Goal: Obtain resource: Obtain resource

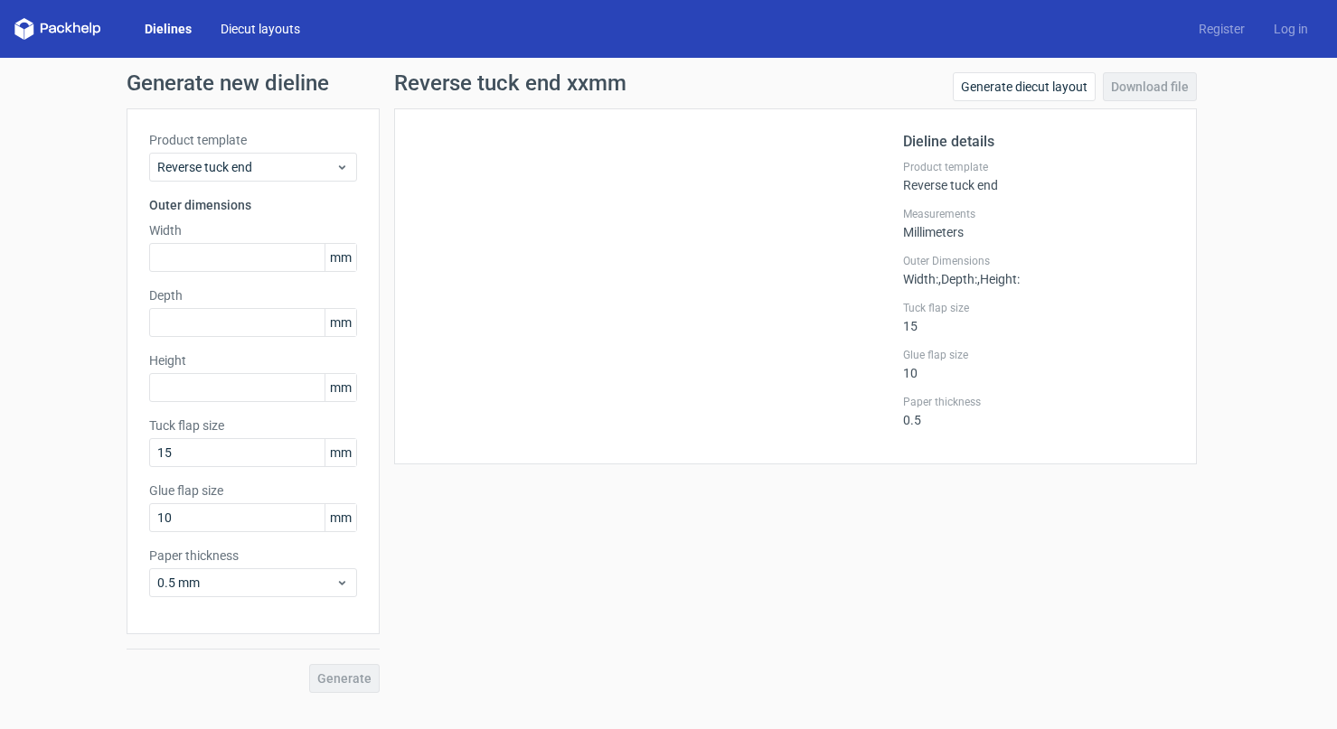
click at [272, 20] on link "Diecut layouts" at bounding box center [260, 29] width 108 height 18
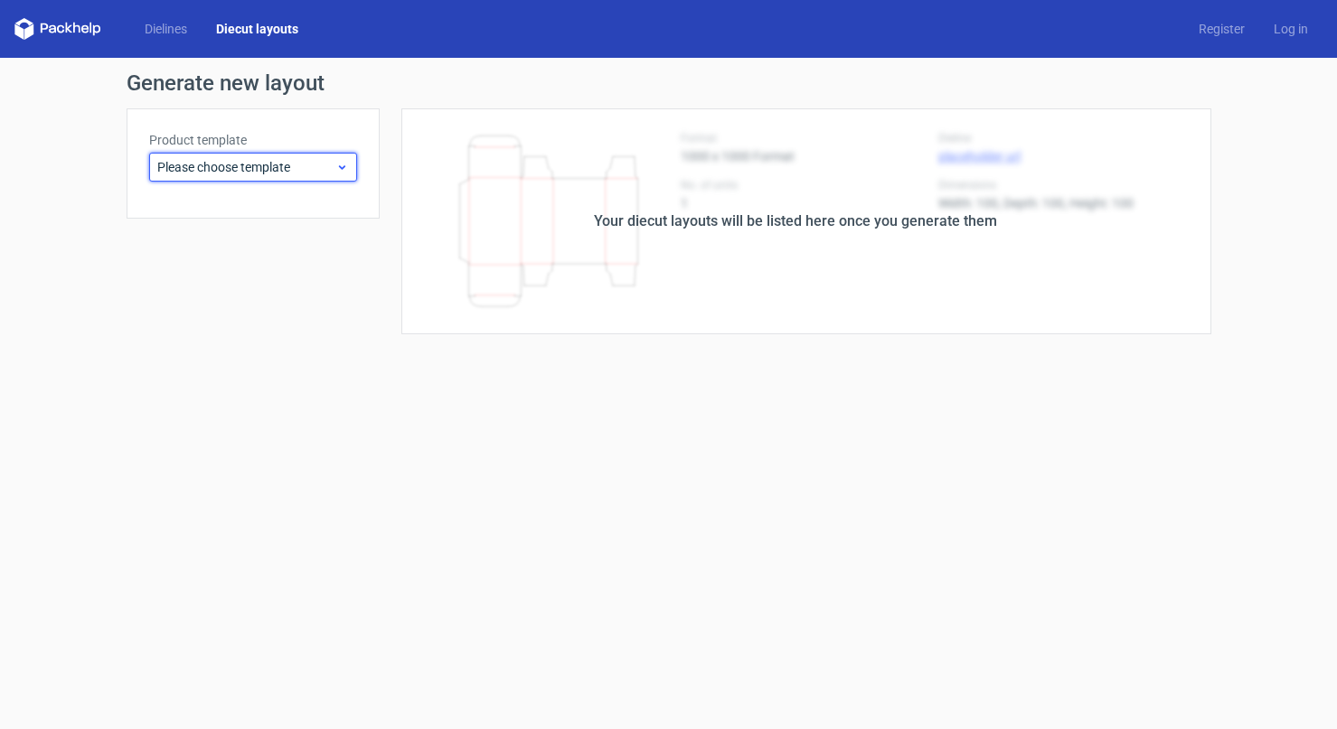
click at [283, 165] on span "Please choose template" at bounding box center [246, 167] width 178 height 18
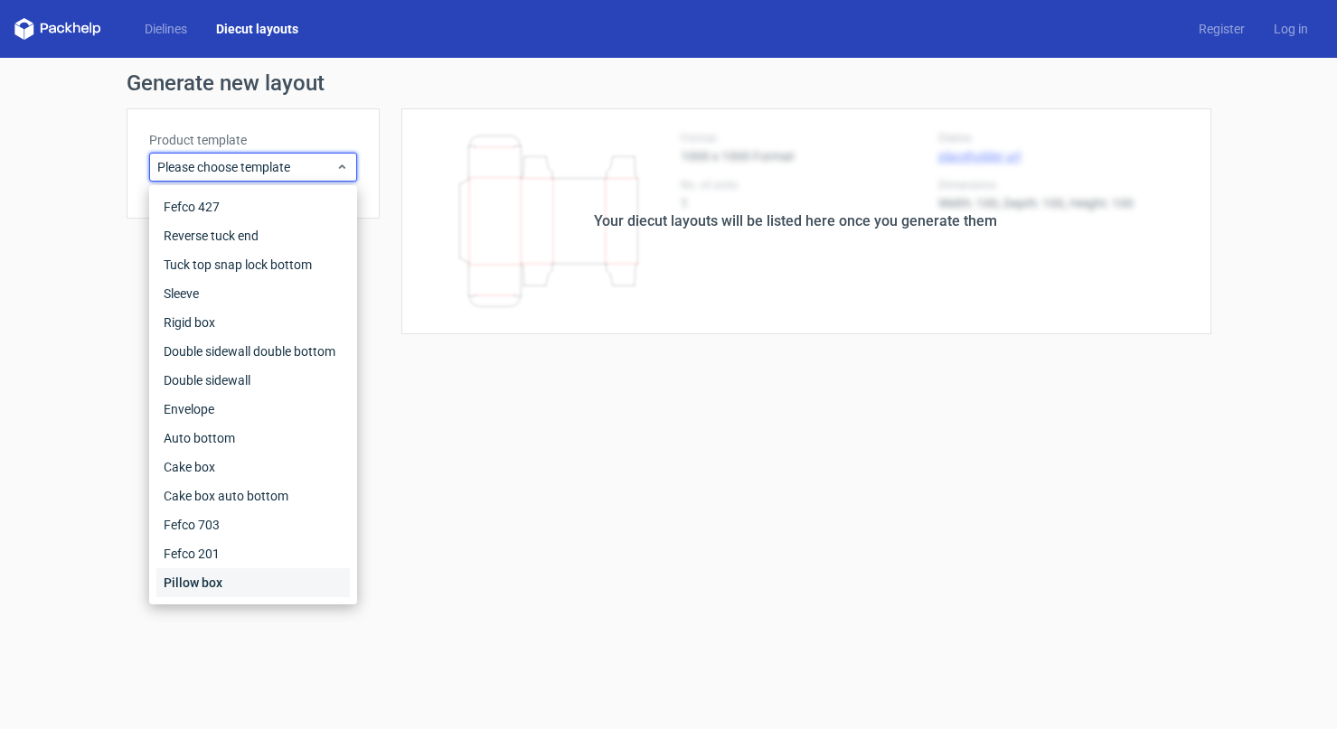
click at [254, 574] on div "Pillow box" at bounding box center [252, 582] width 193 height 29
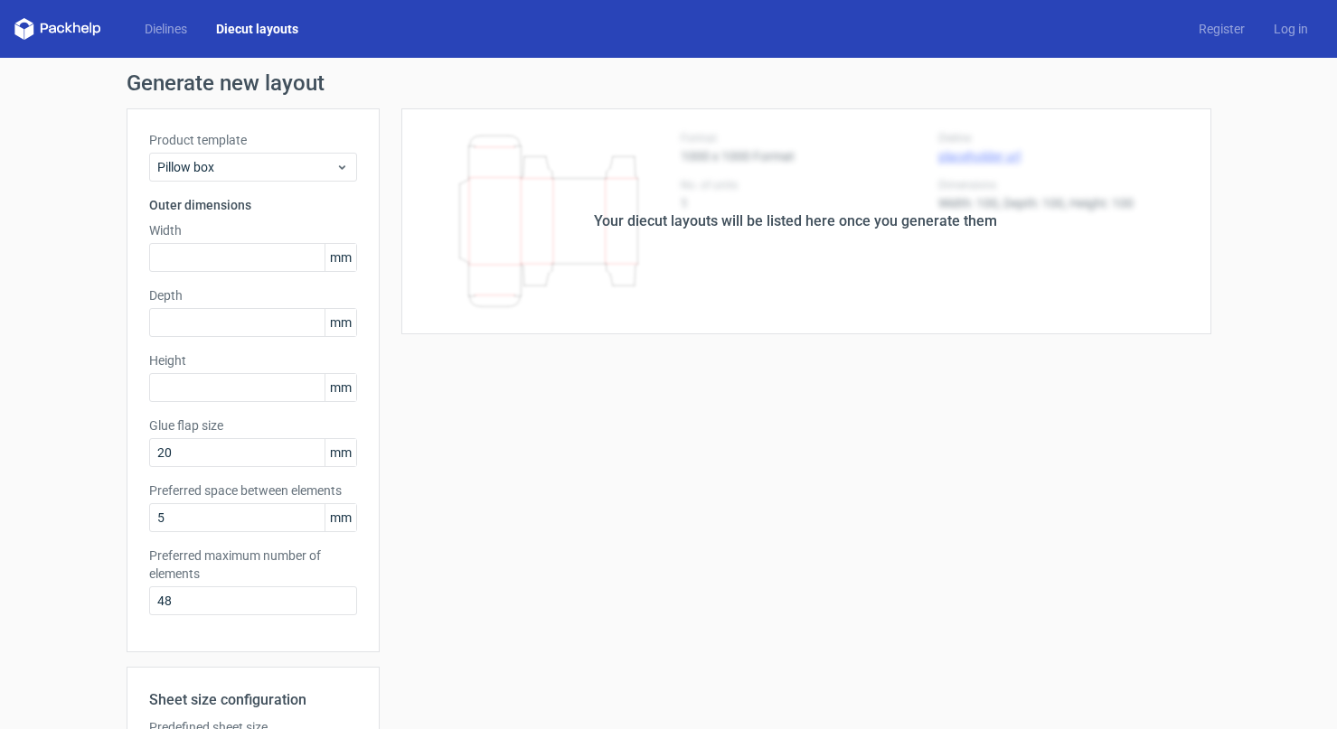
click at [269, 23] on link "Diecut layouts" at bounding box center [257, 29] width 111 height 18
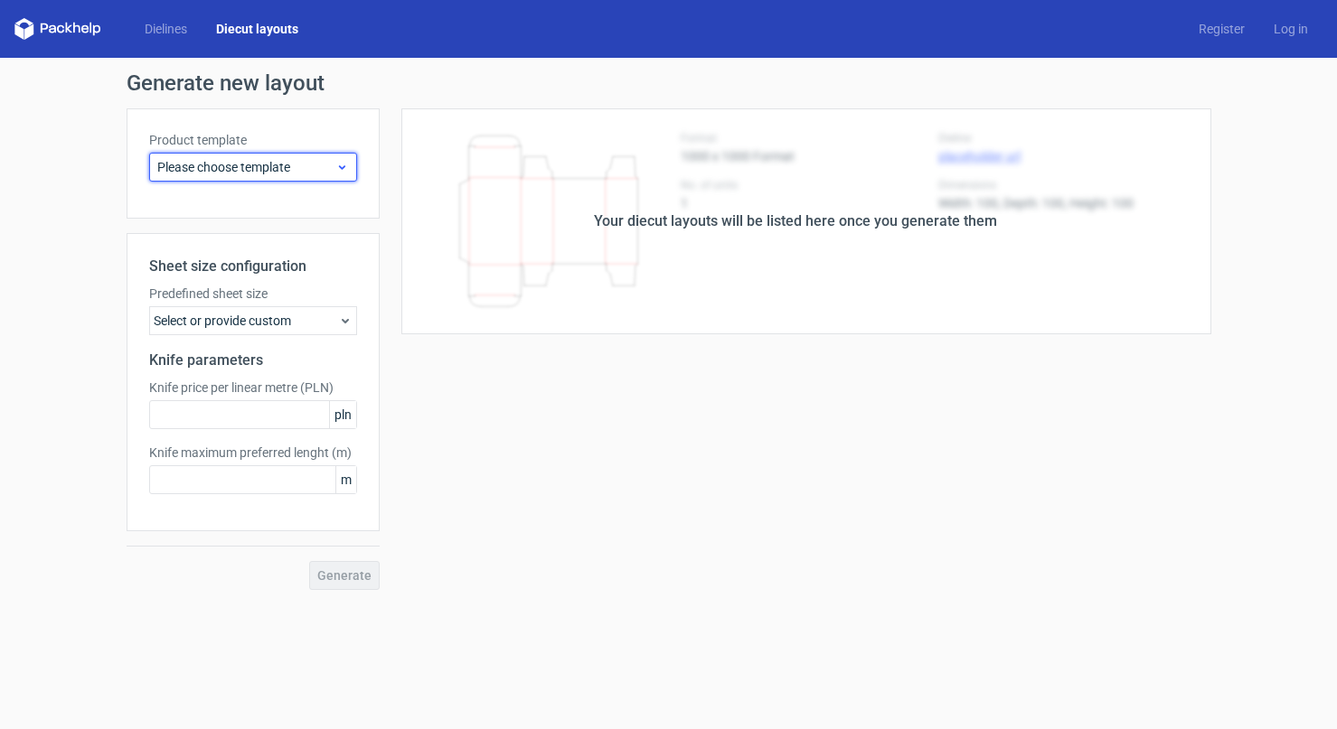
click at [300, 166] on span "Please choose template" at bounding box center [246, 167] width 178 height 18
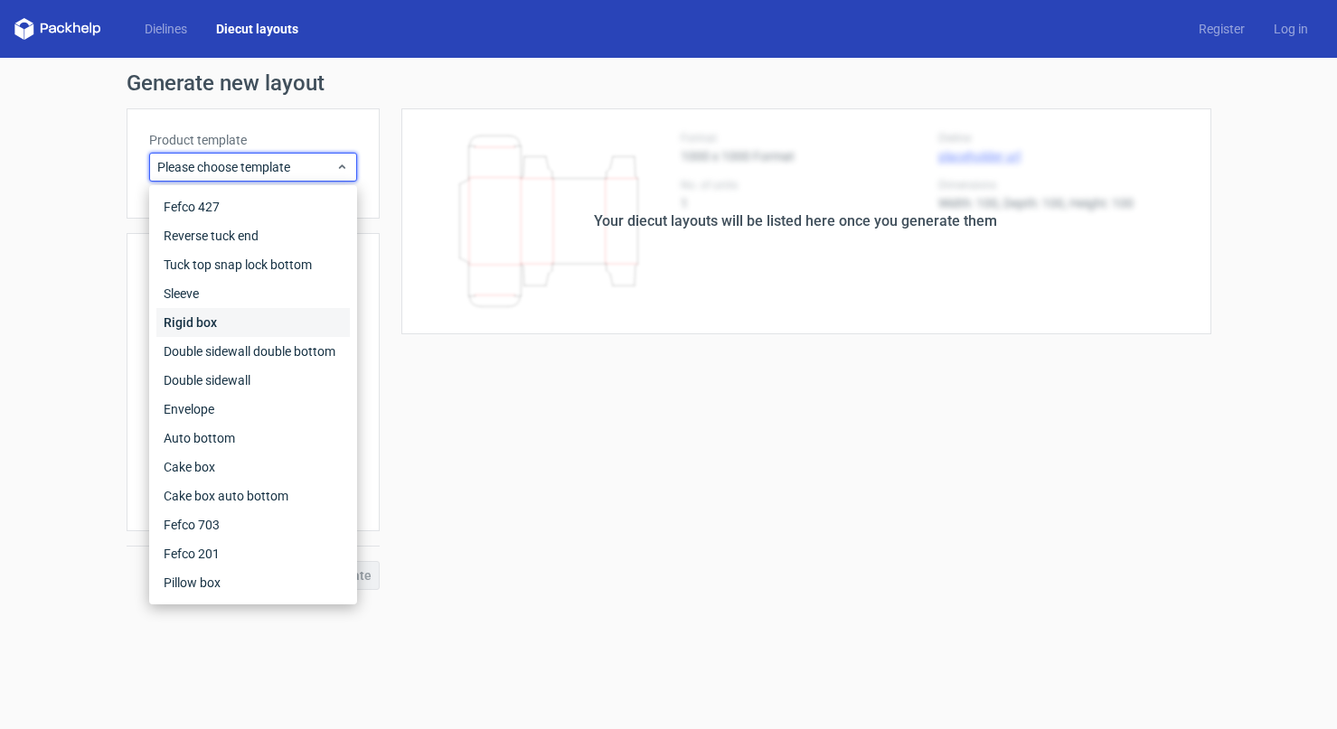
click at [246, 309] on div "Rigid box" at bounding box center [252, 322] width 193 height 29
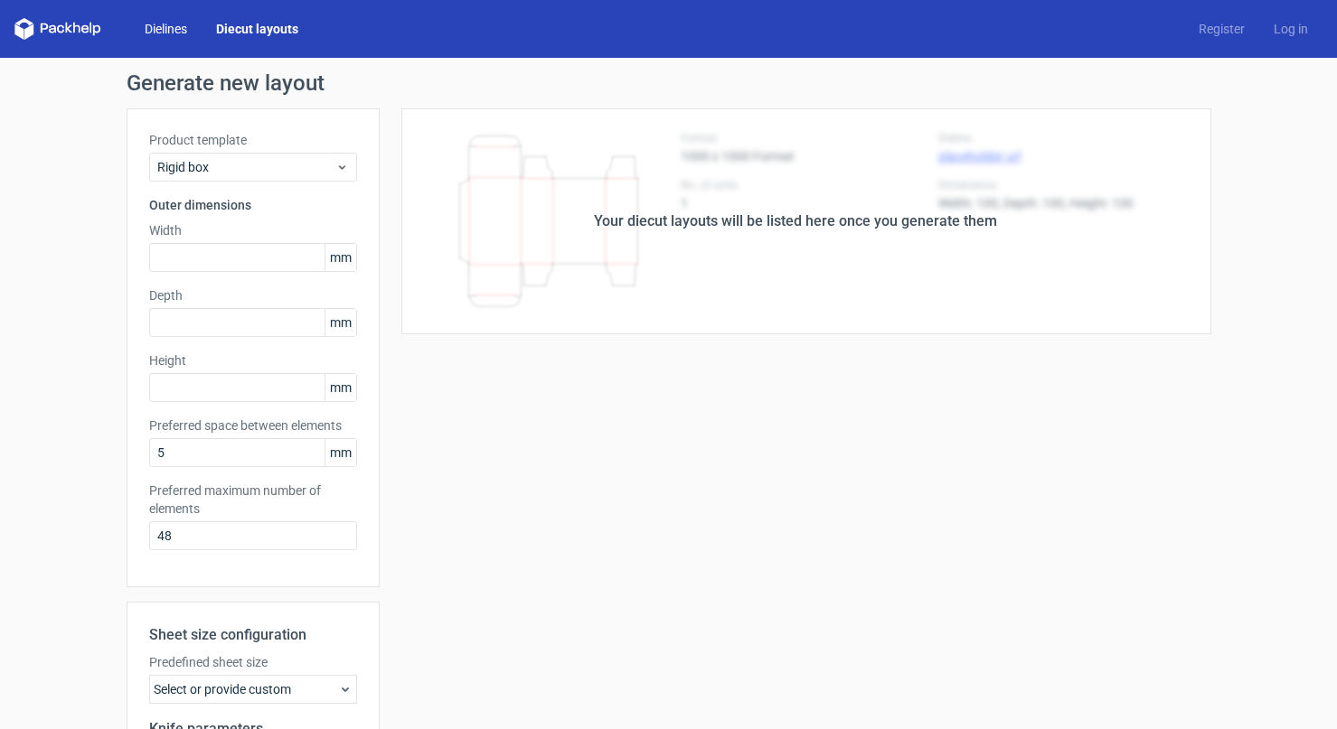
click at [183, 27] on link "Dielines" at bounding box center [165, 29] width 71 height 18
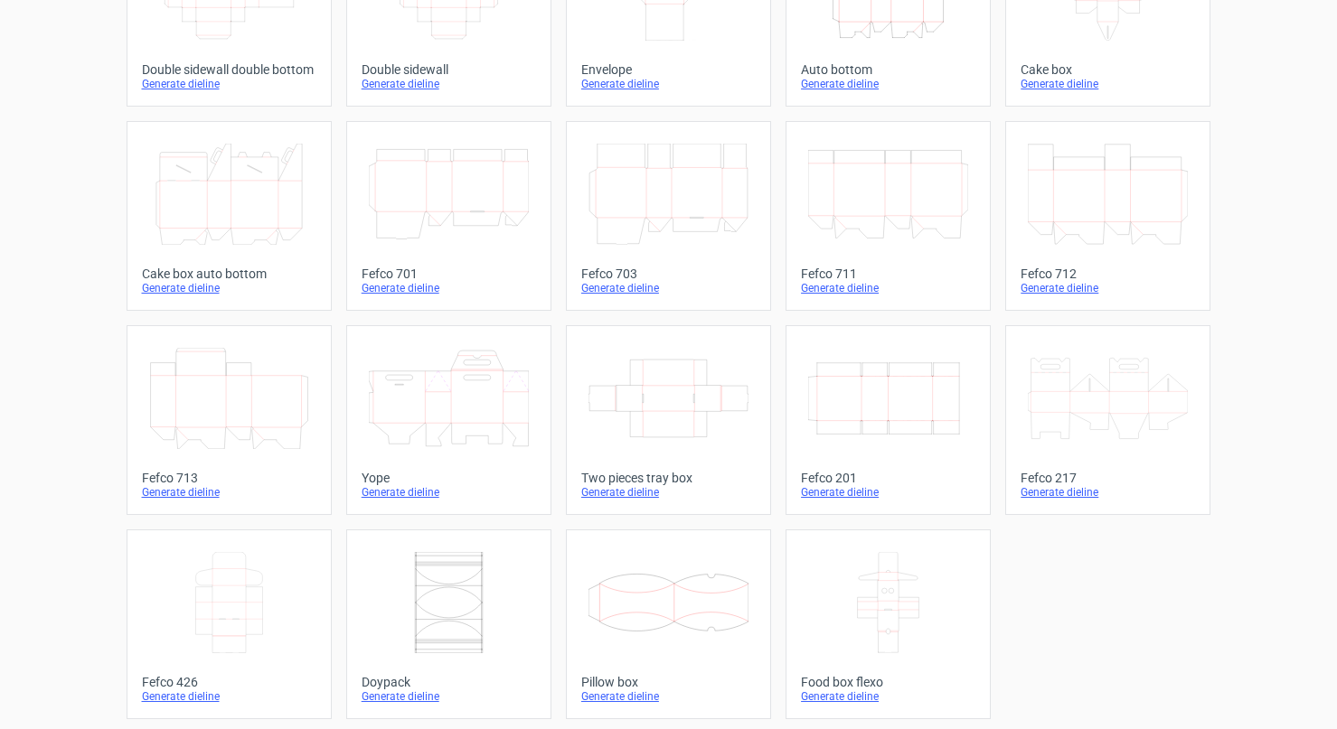
scroll to position [400, 0]
